Goal: Task Accomplishment & Management: Manage account settings

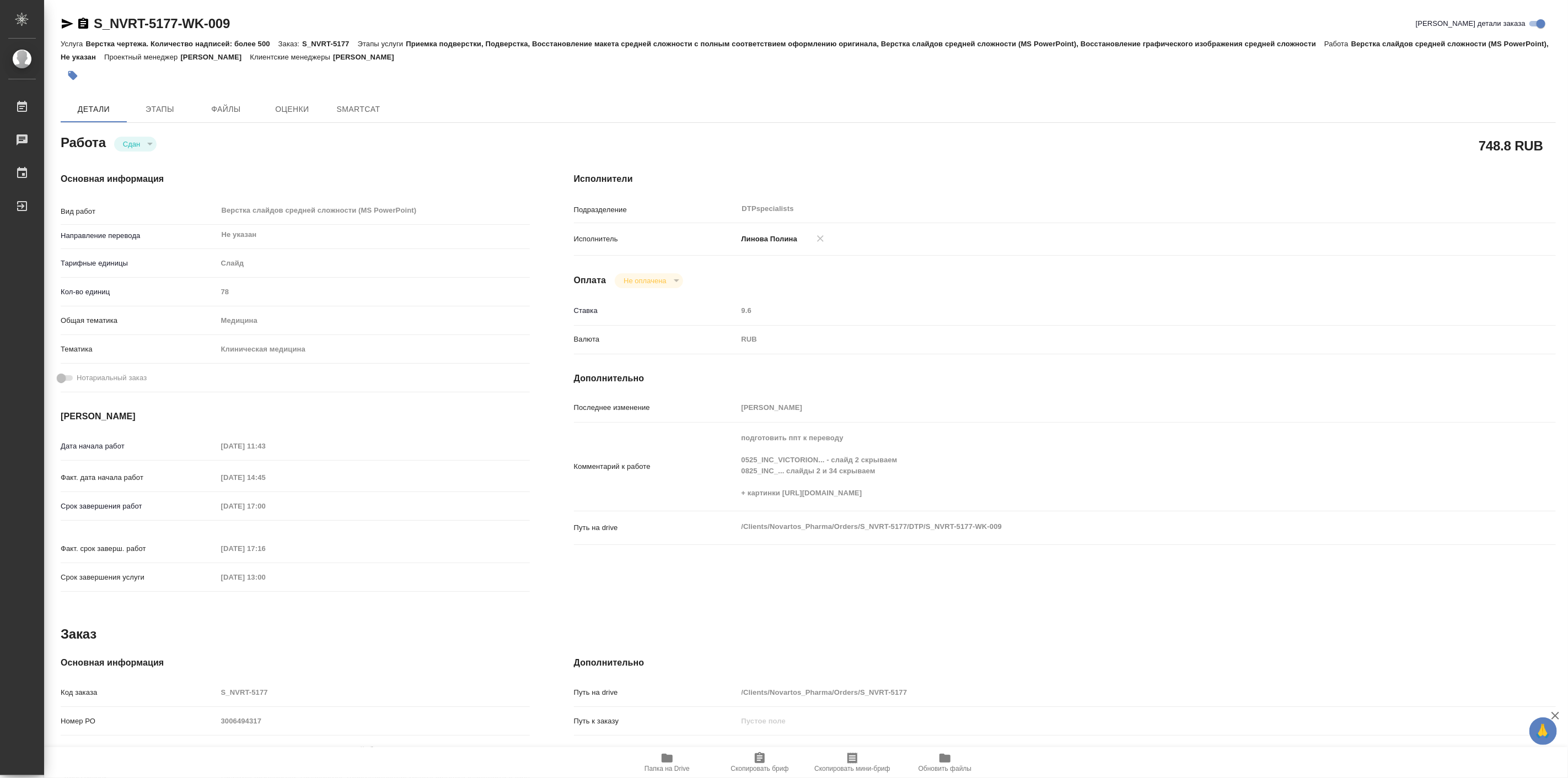
type textarea "x"
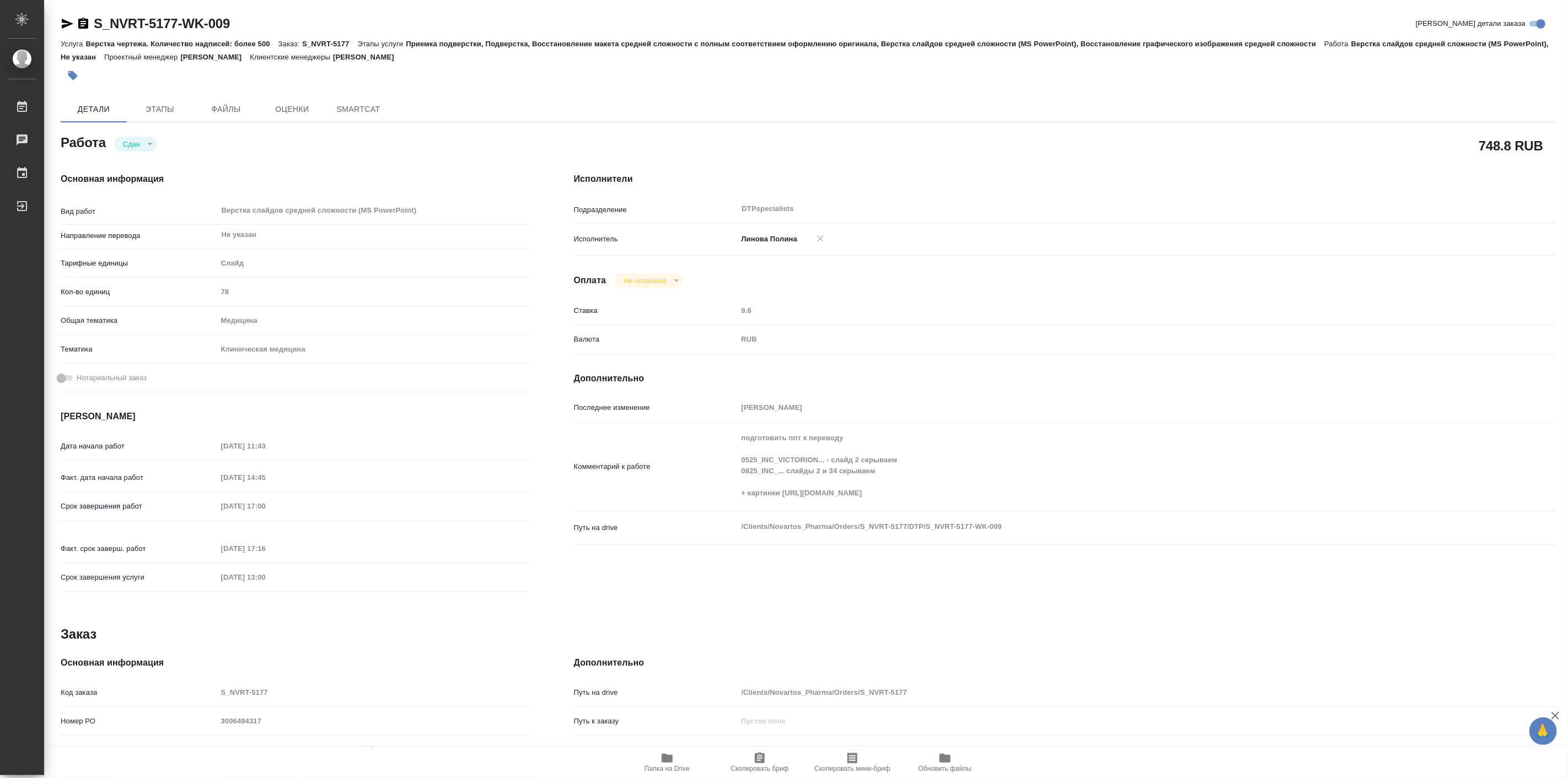
type textarea "x"
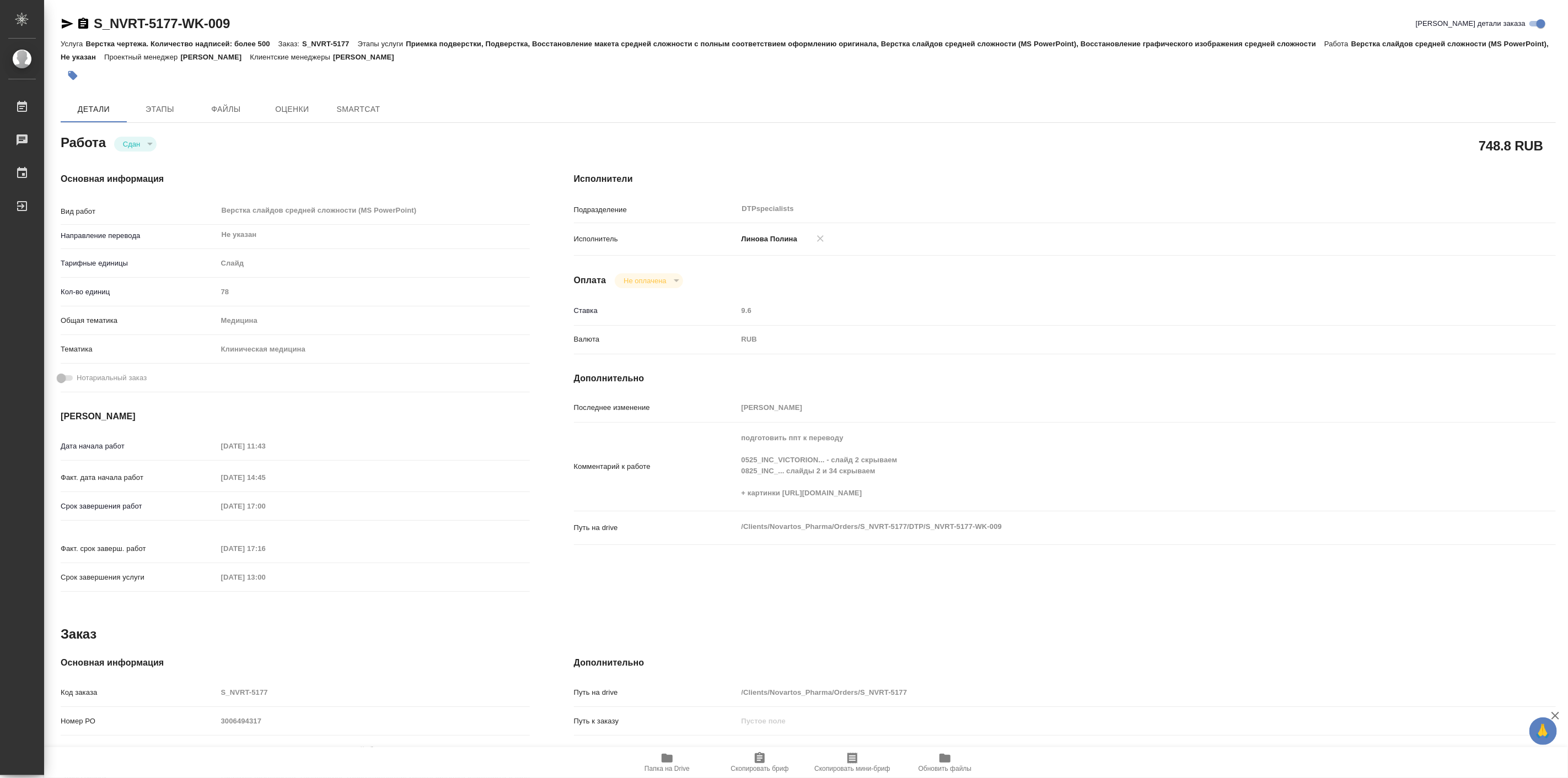
type textarea "x"
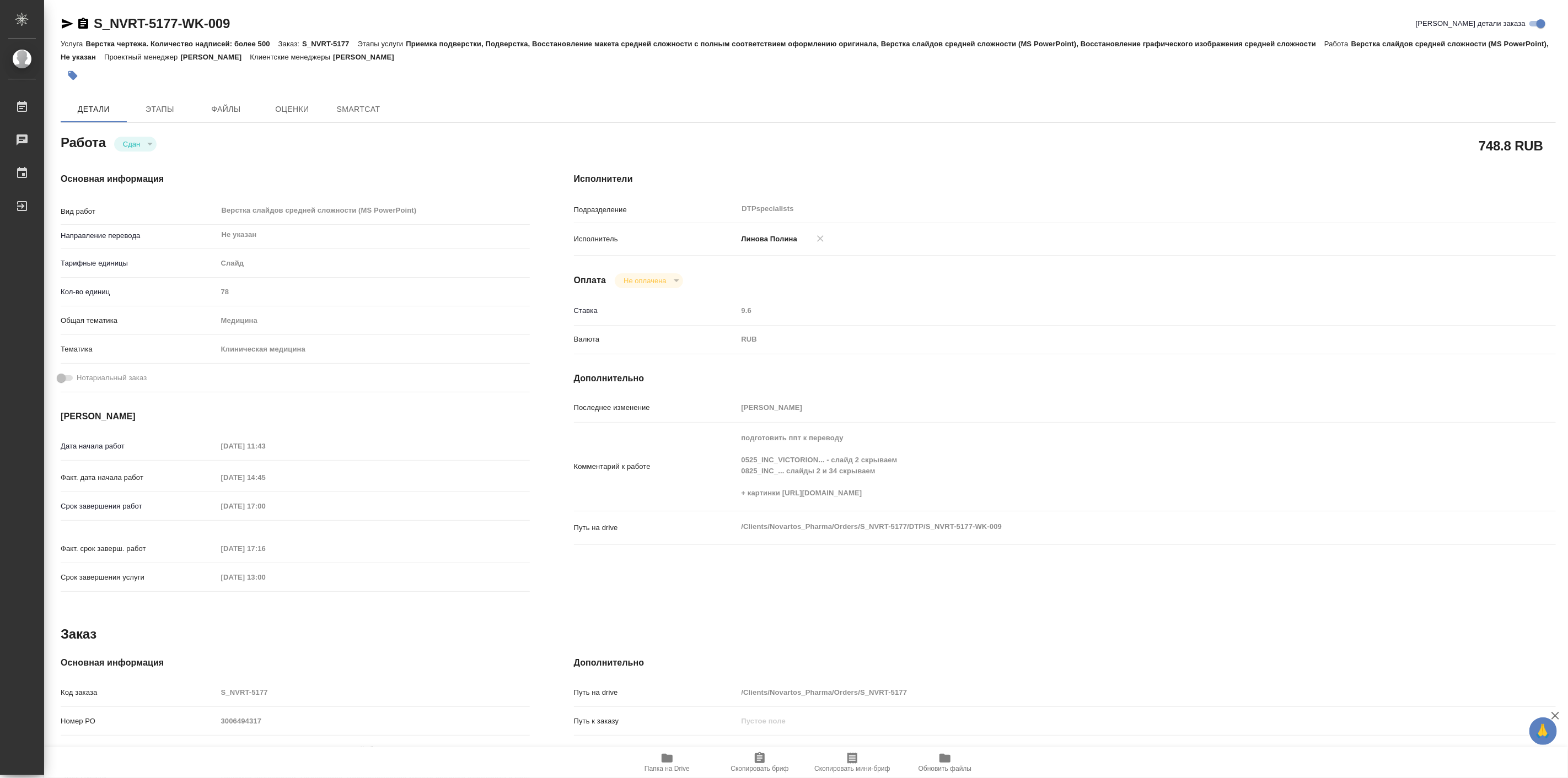
type textarea "x"
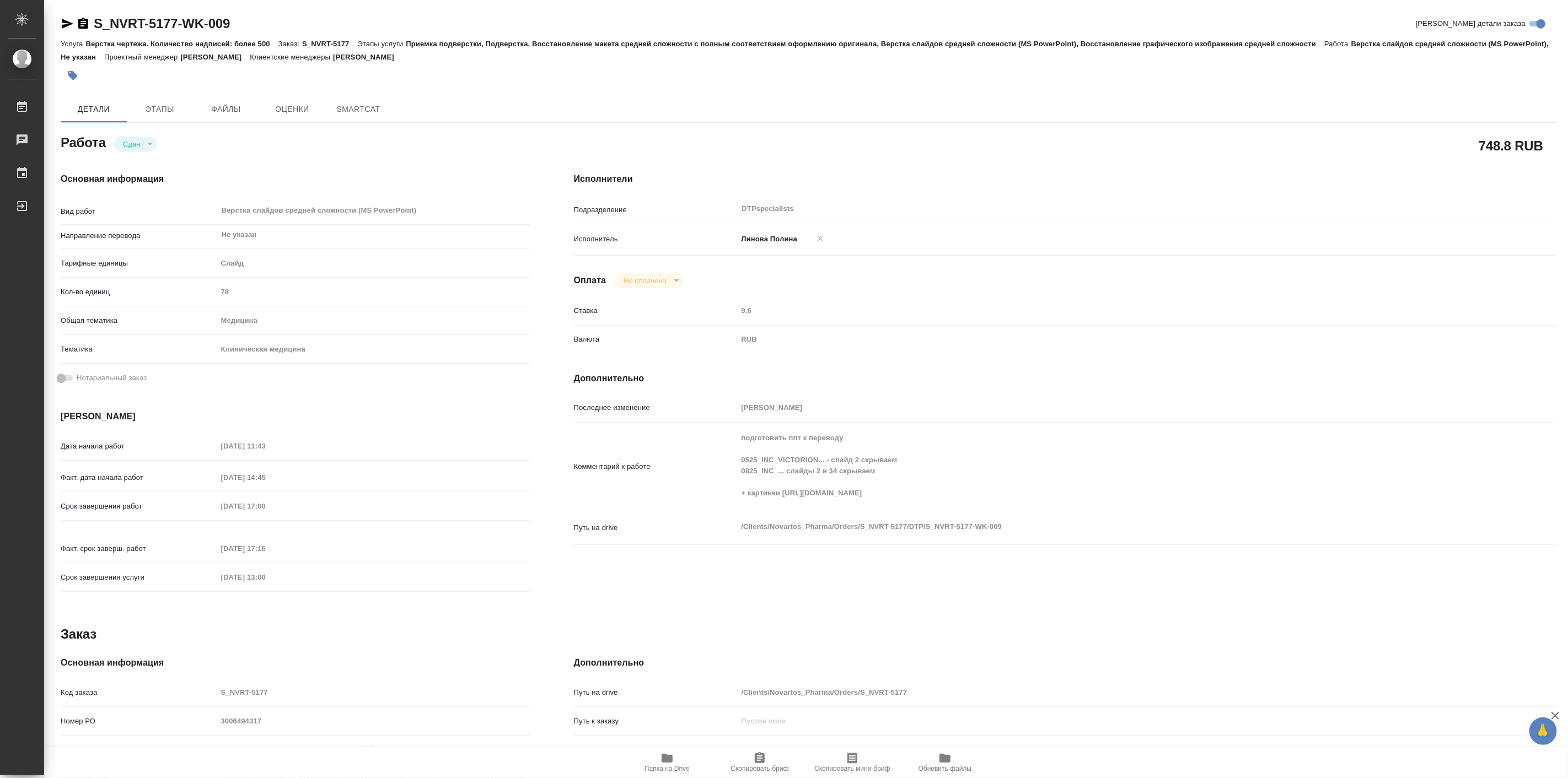
type textarea "x"
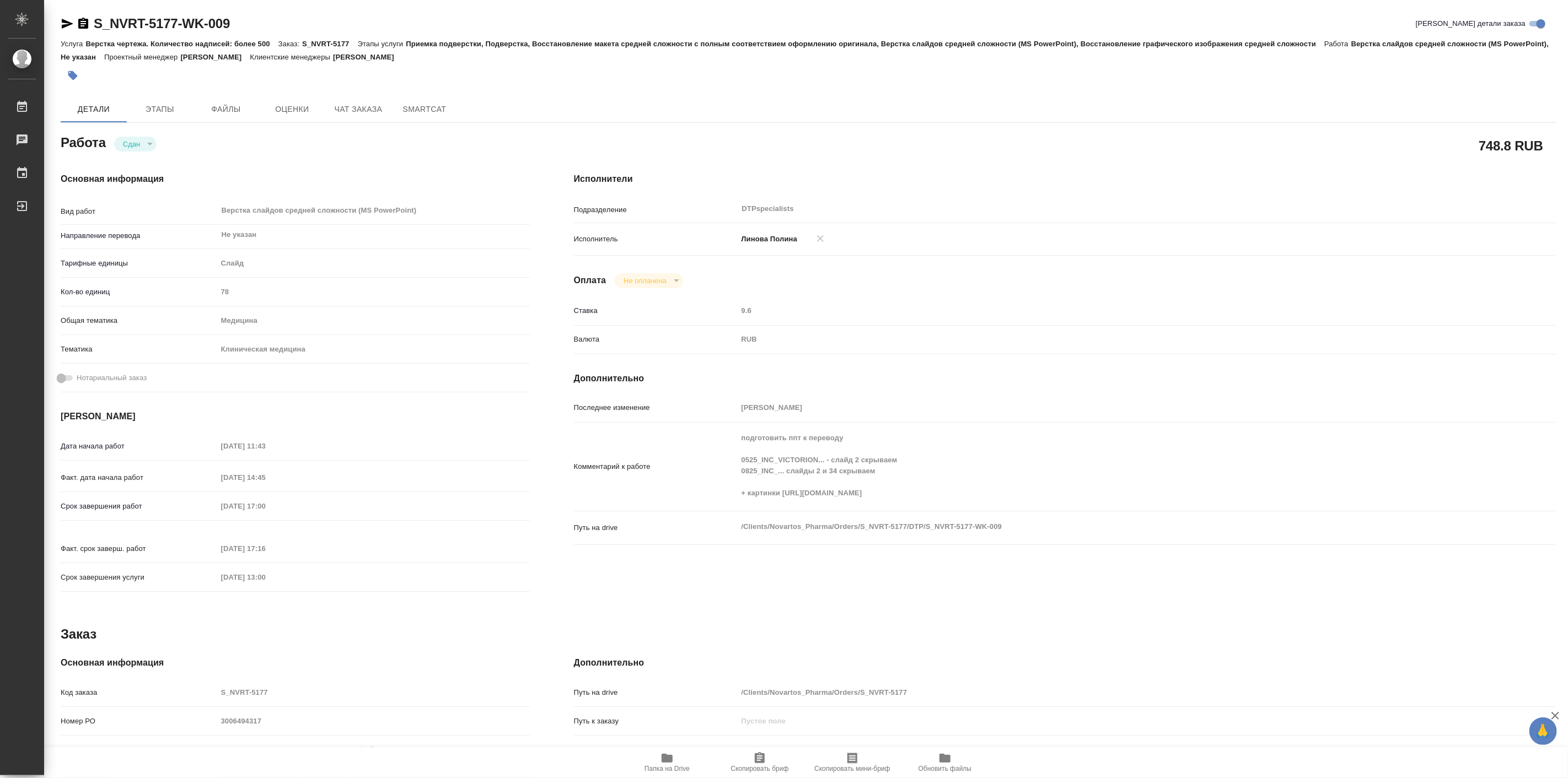
type textarea "x"
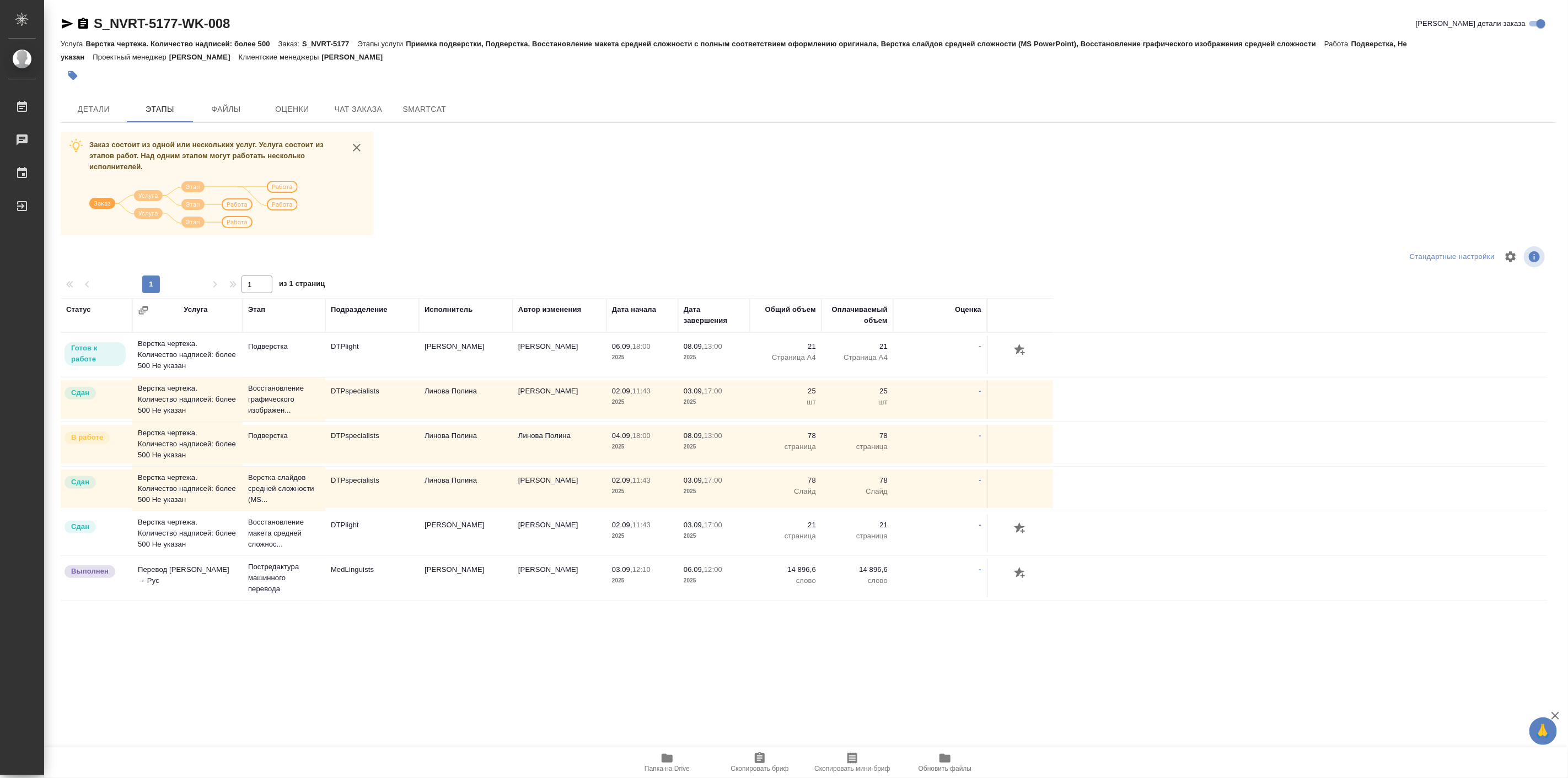
click at [96, 92] on div "S_NVRT-5177-WK-008 Кратко детали заказа Услуга Верстка чертежа. Количество надп…" at bounding box center [808, 439] width 1507 height 878
click at [95, 110] on span "Детали" at bounding box center [94, 109] width 53 height 14
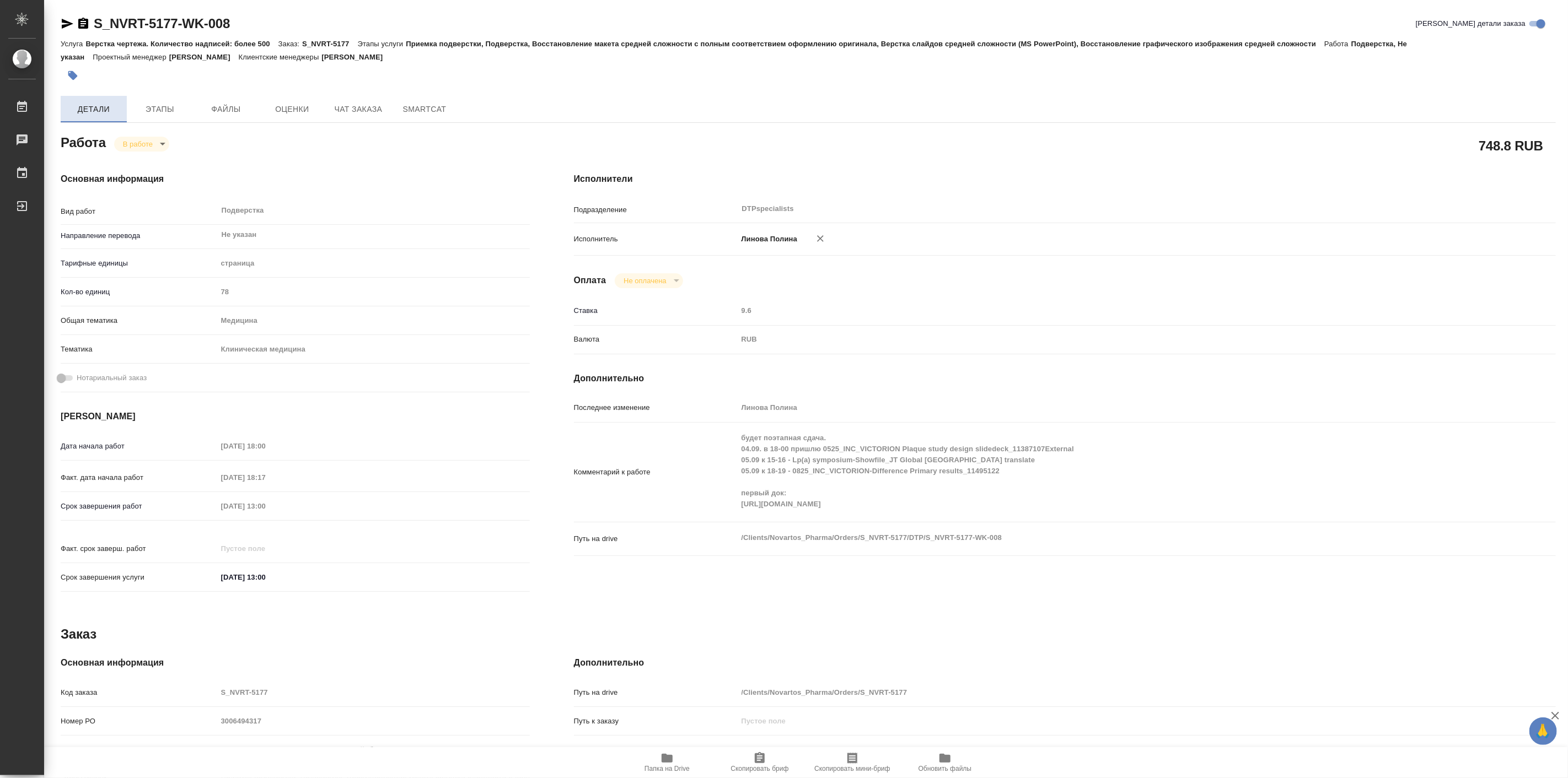
type textarea "x"
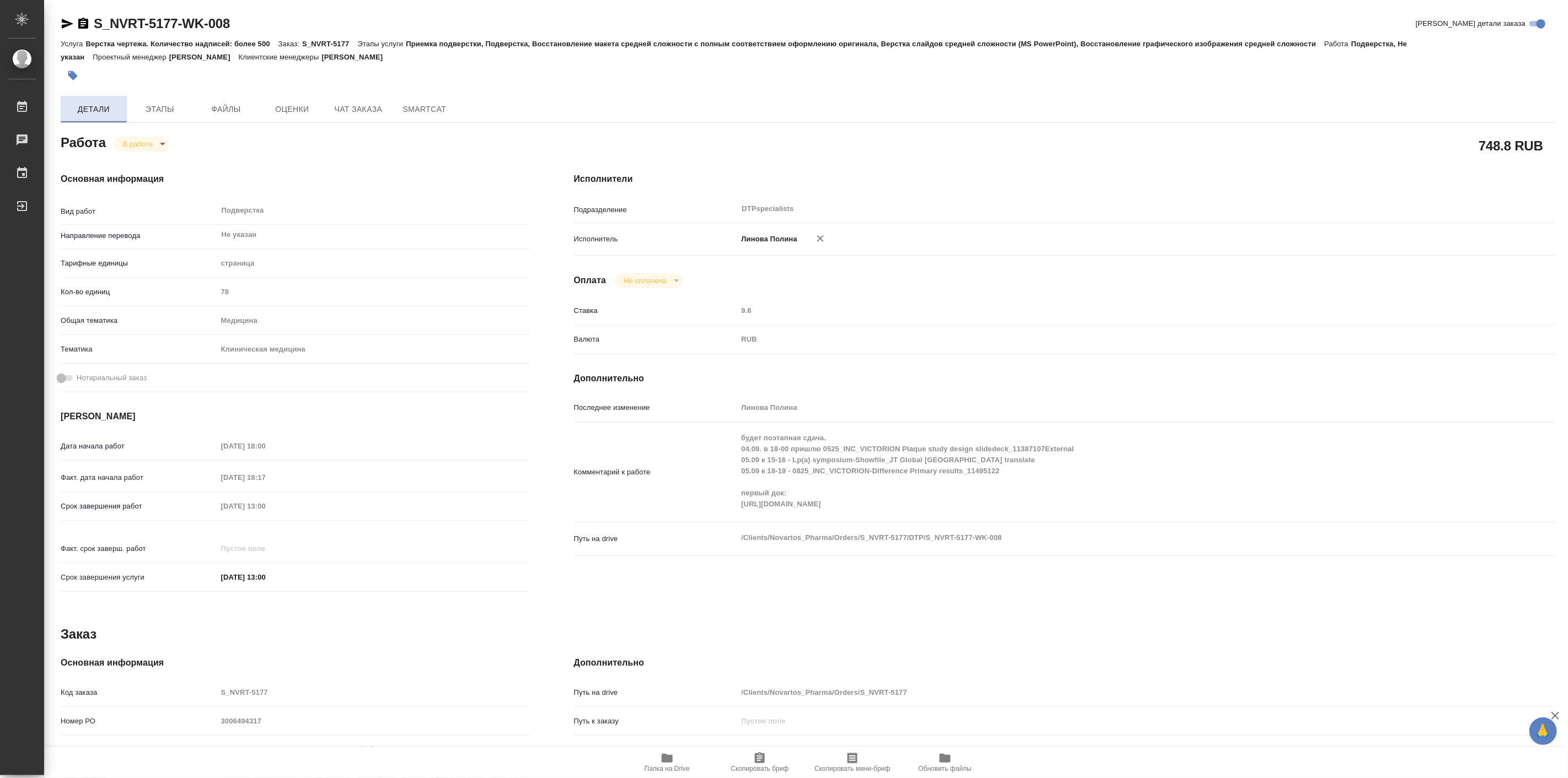
type textarea "x"
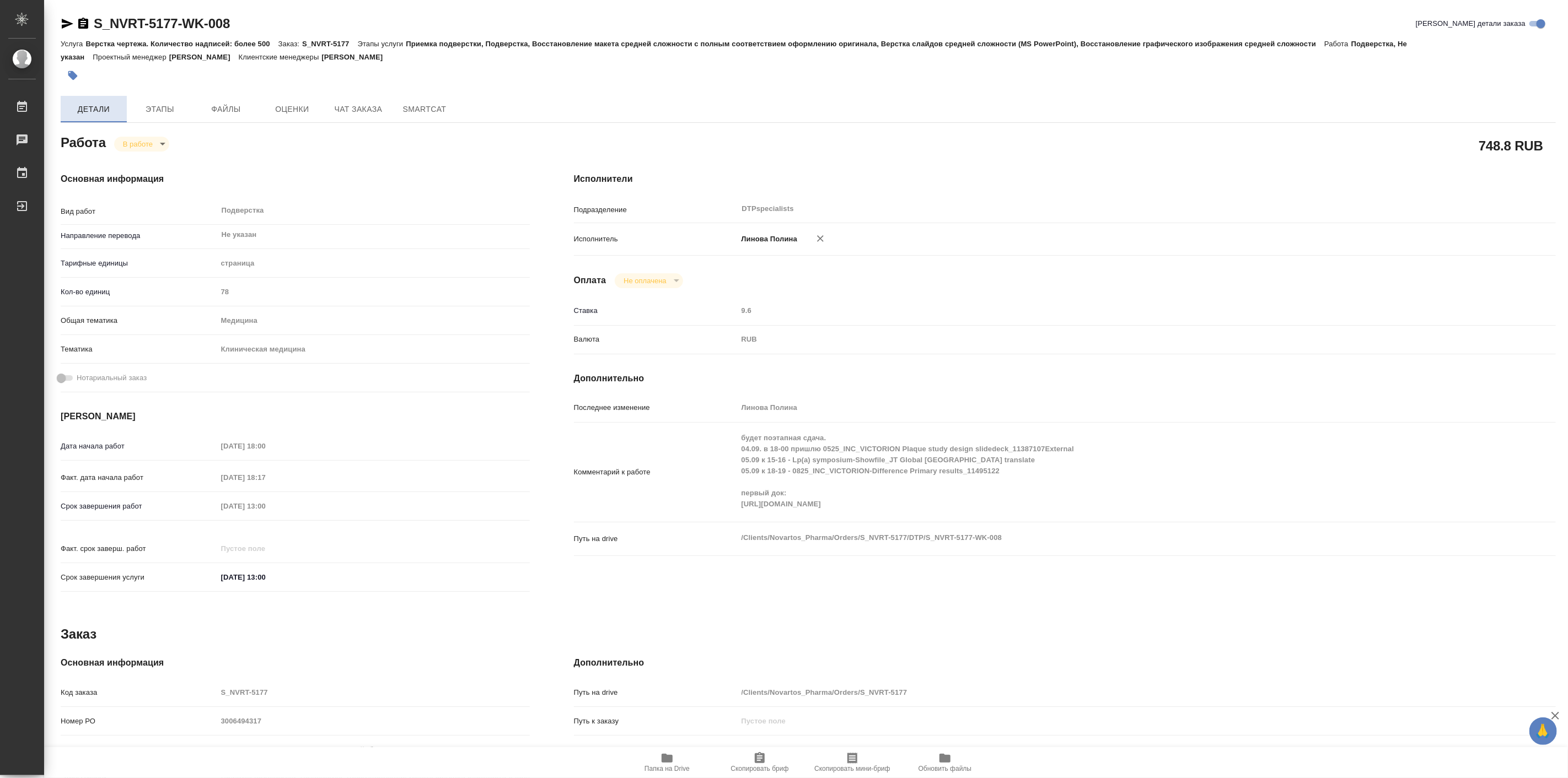
type textarea "x"
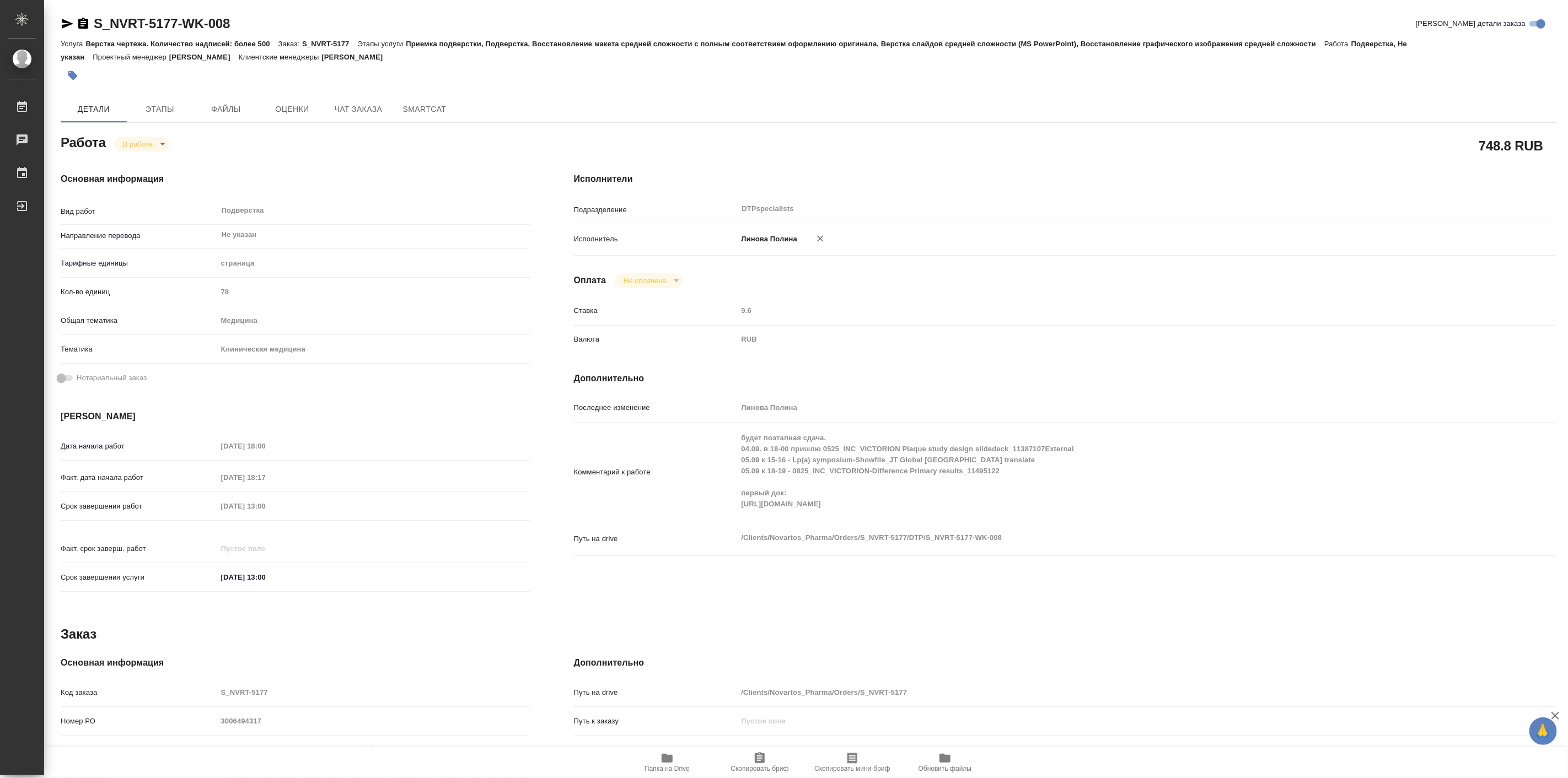
type textarea "x"
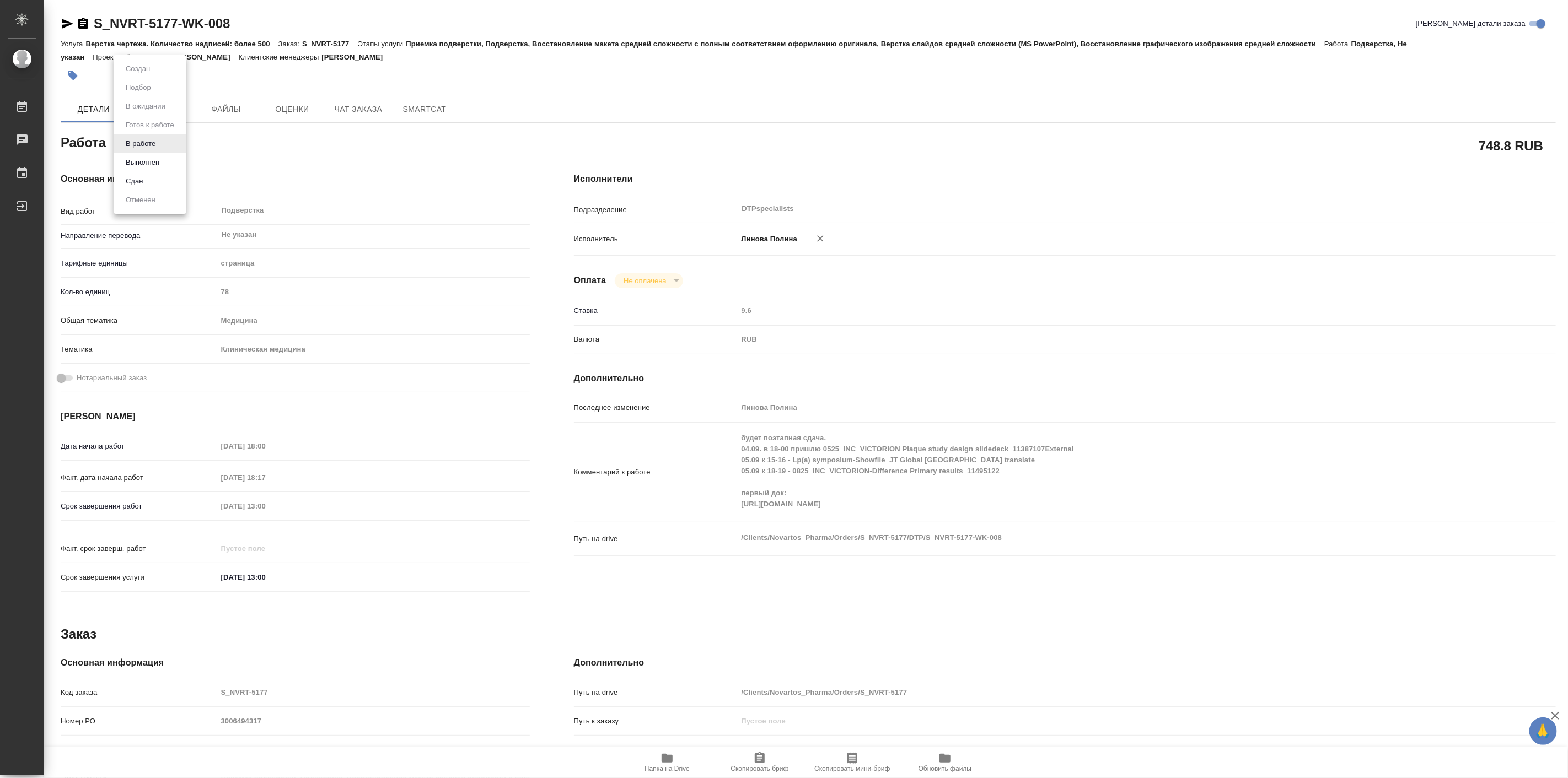
click at [157, 139] on body "🙏 .cls-1 fill:#fff; AWATERA Linova Polina Работы 0 Чаты График Выйти S_NVRT-517…" at bounding box center [784, 389] width 1568 height 778
click at [157, 159] on button "Выполнен" at bounding box center [143, 163] width 40 height 12
type textarea "x"
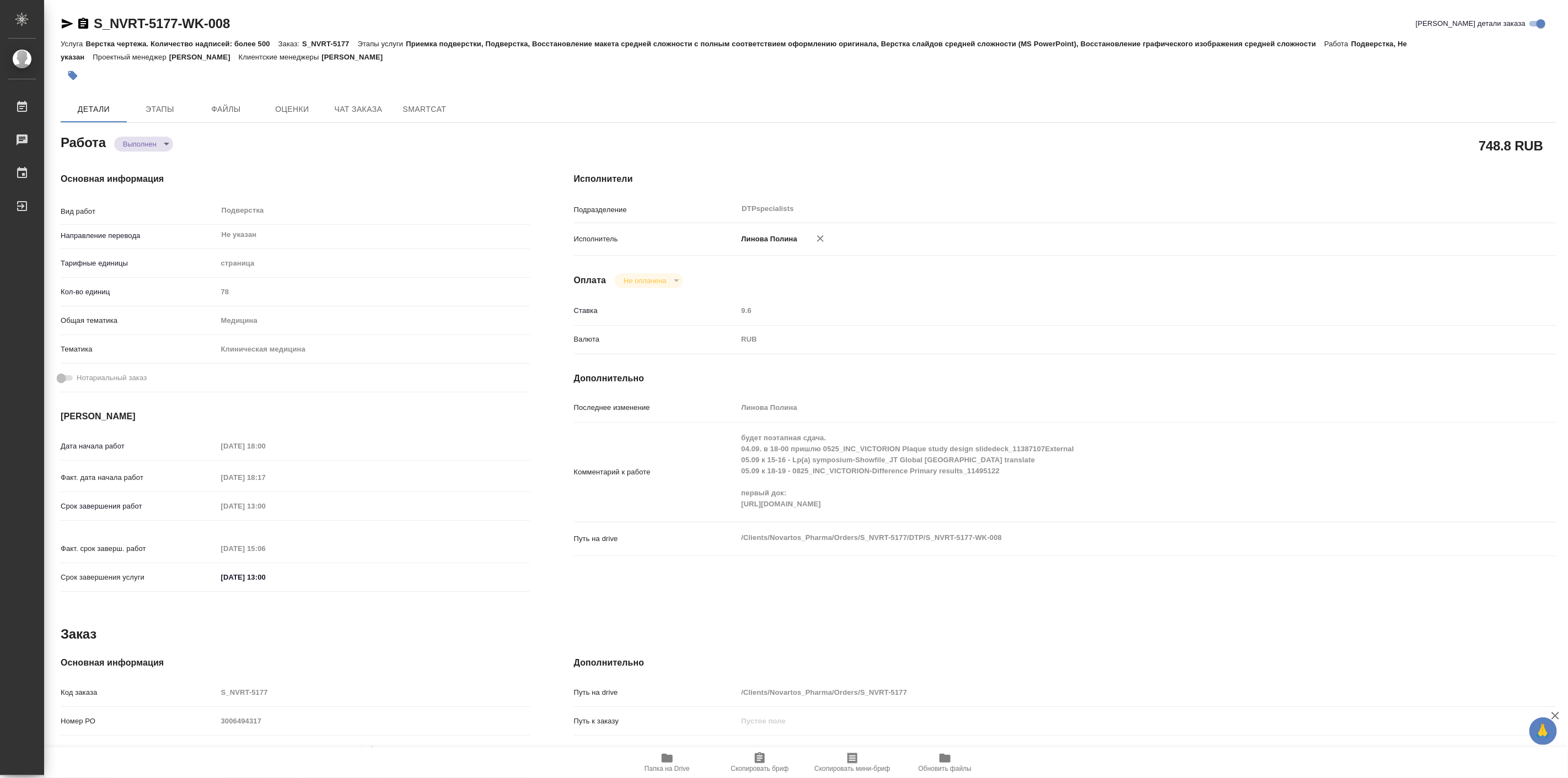
type textarea "x"
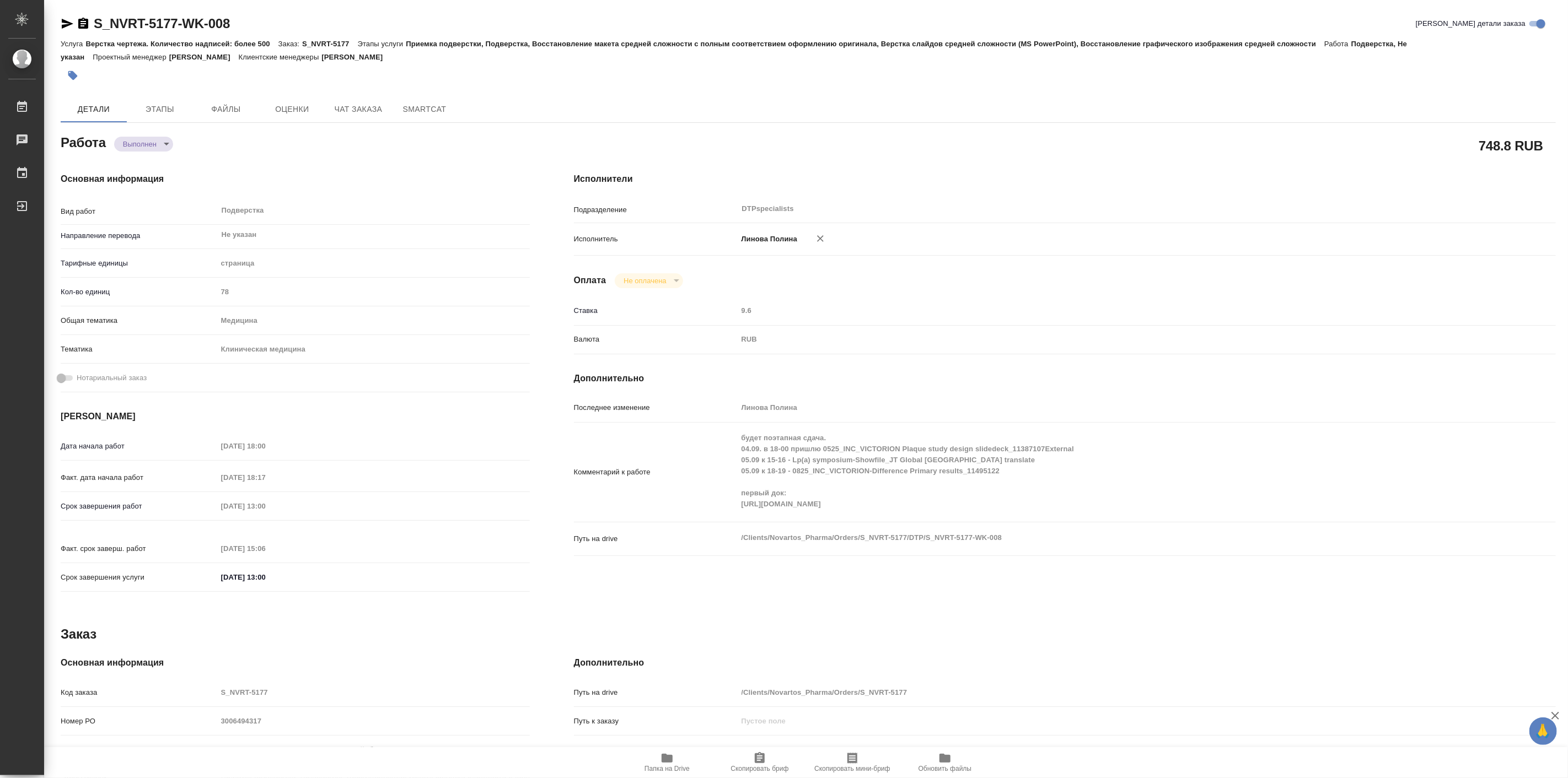
type textarea "x"
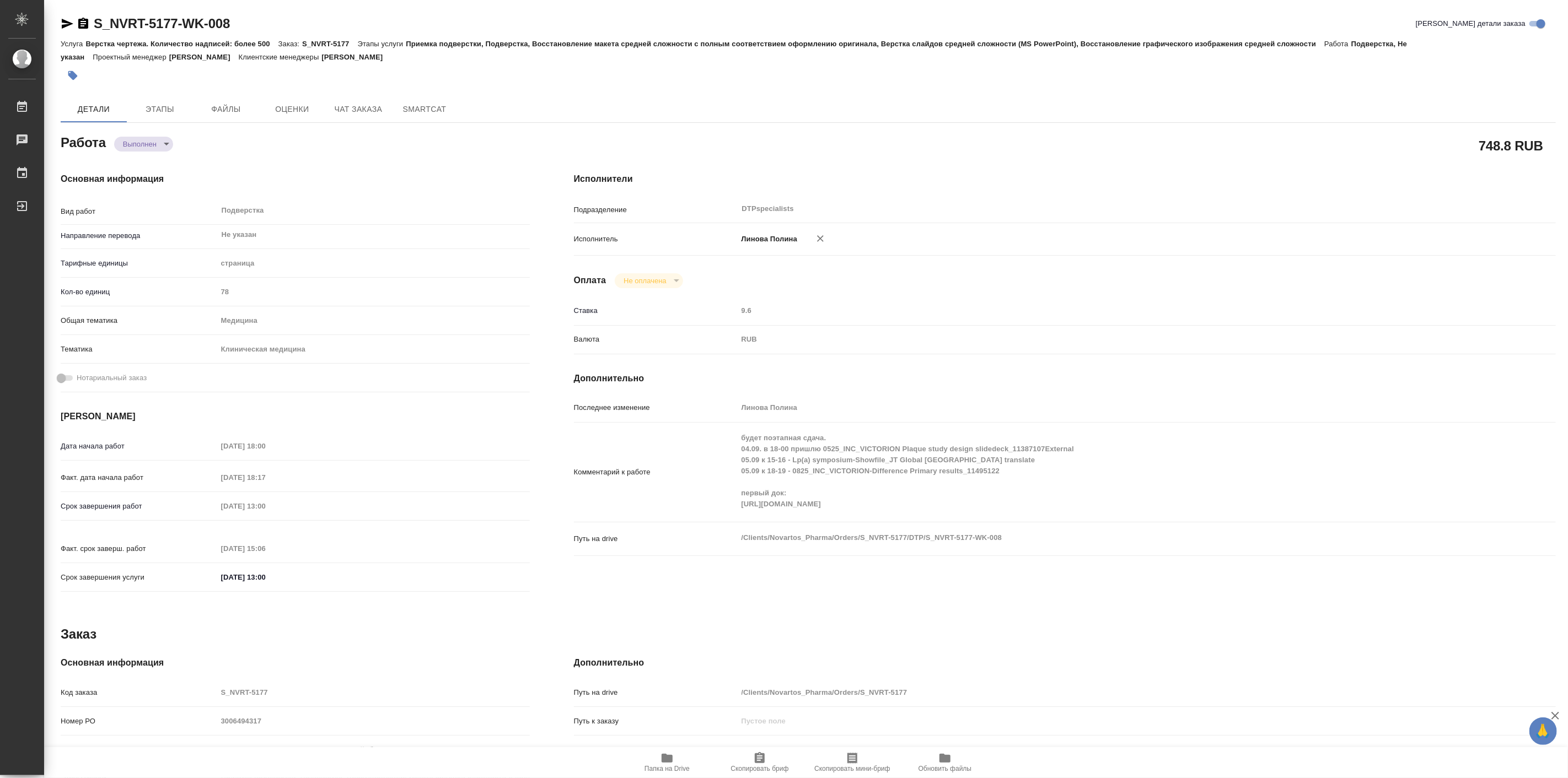
type textarea "x"
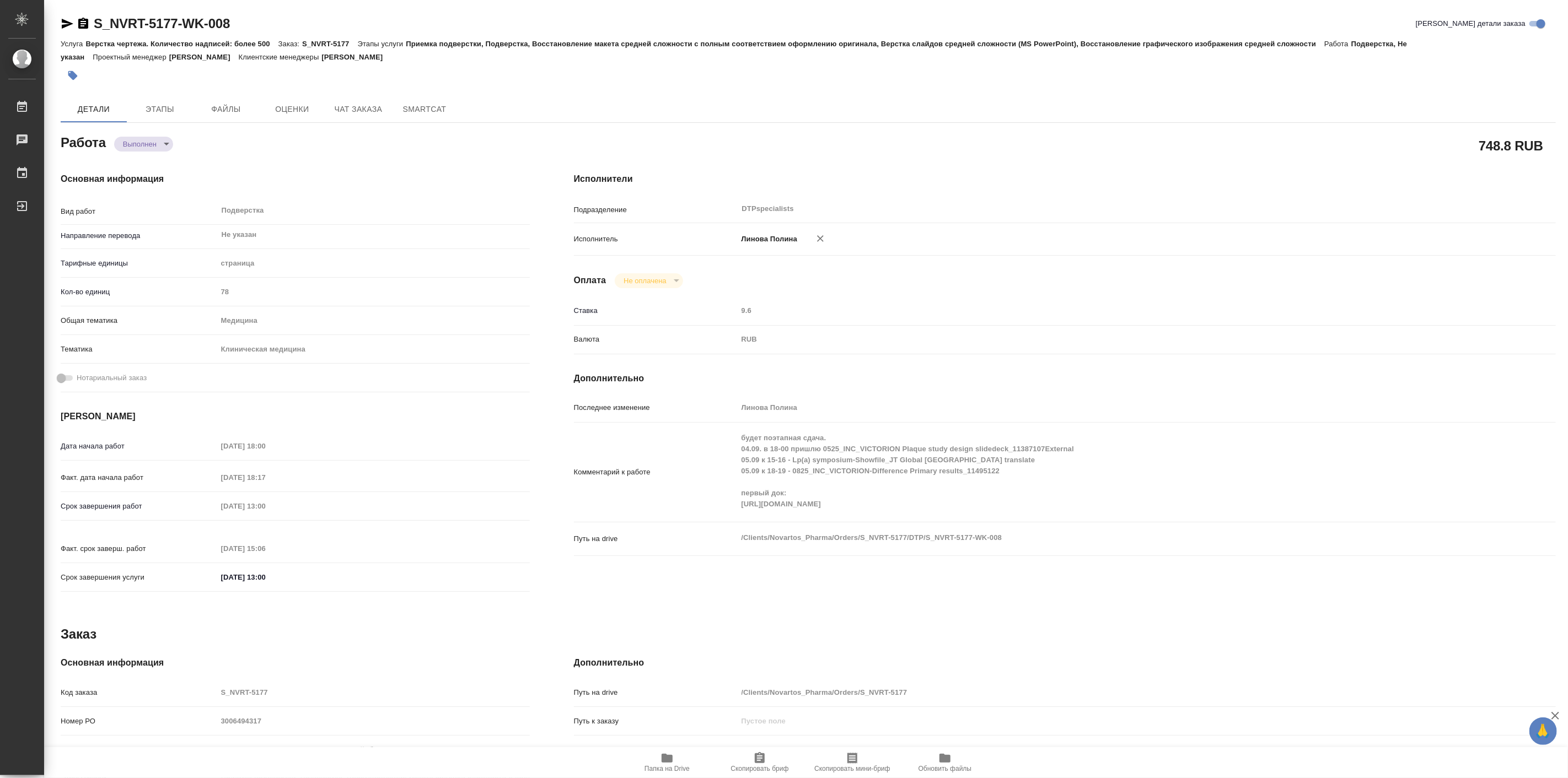
type textarea "x"
